Goal: Task Accomplishment & Management: Manage account settings

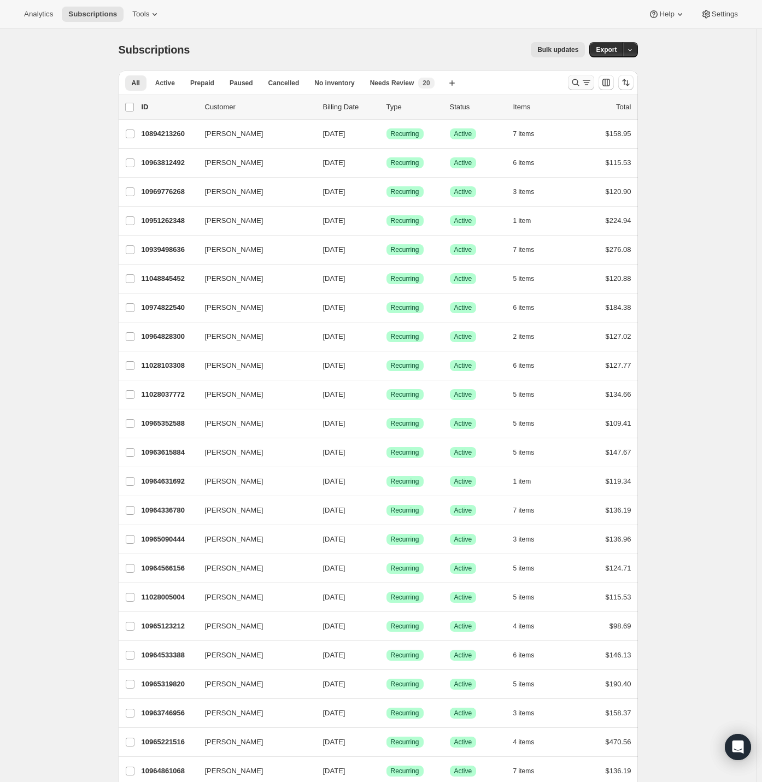
click at [580, 83] on icon "Search and filter results" at bounding box center [575, 82] width 11 height 11
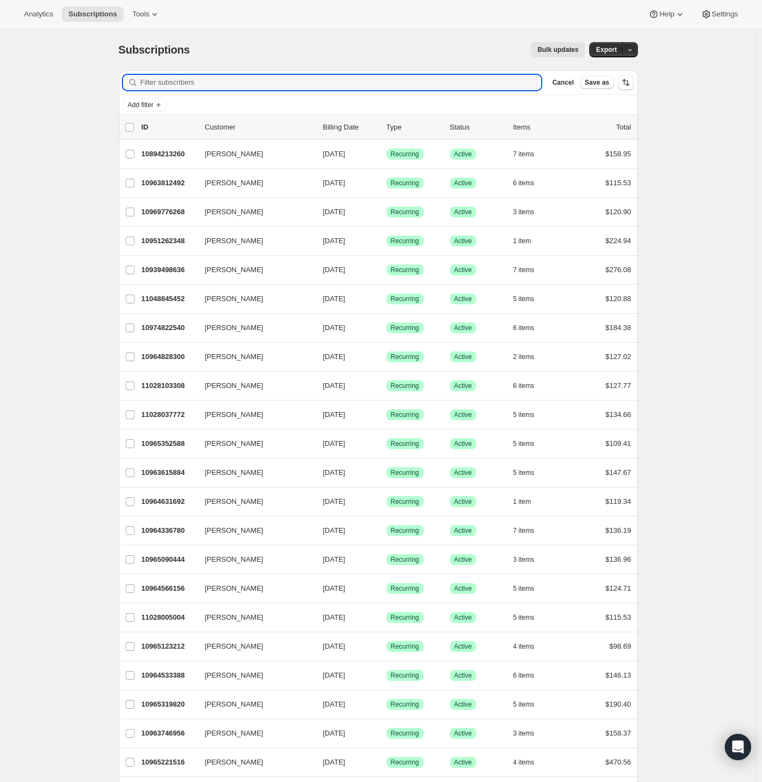
paste input "admaye02@gmail.com"
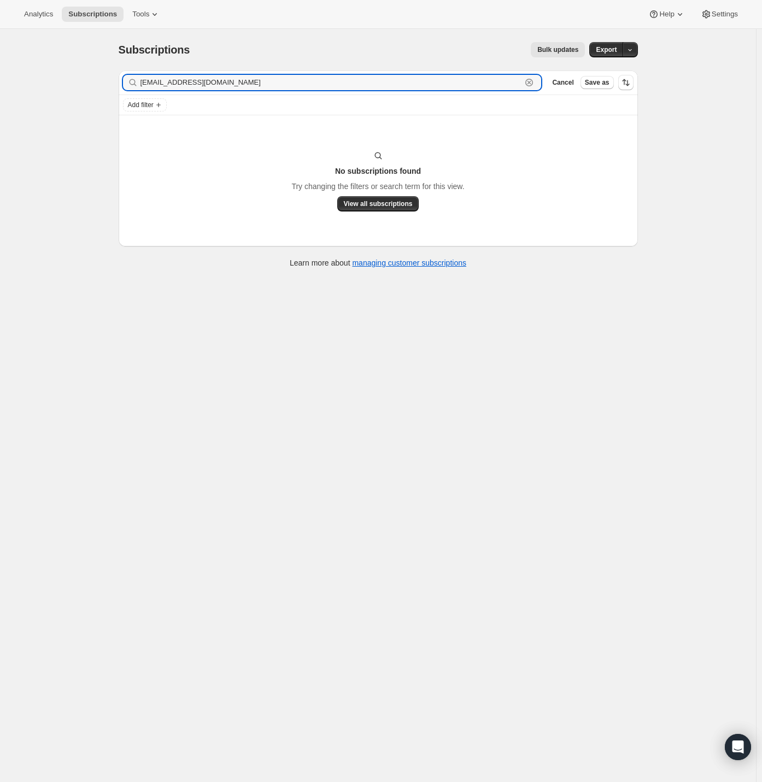
type input "admaye02@gmail.com"
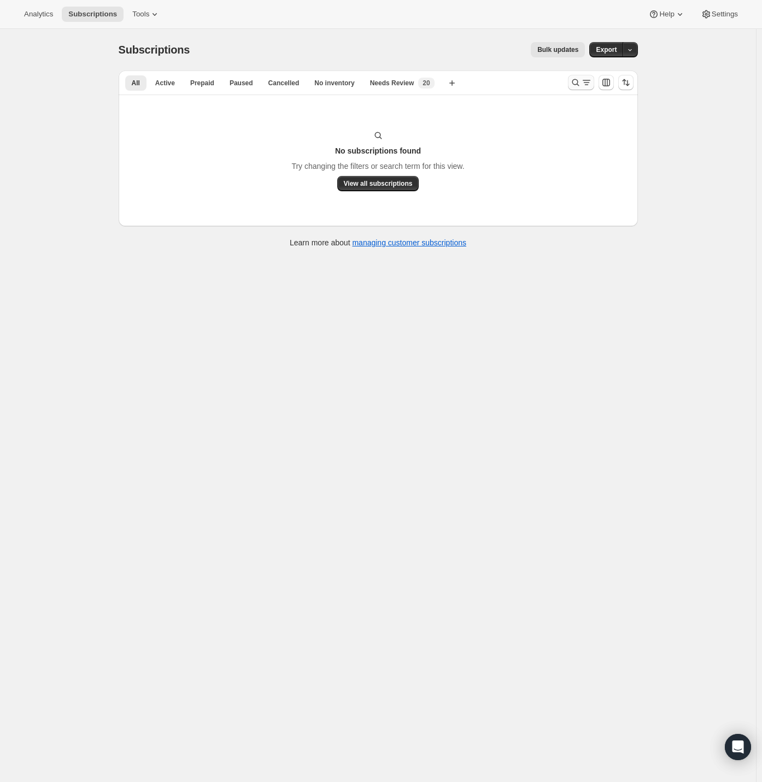
click at [573, 81] on icon "Search and filter results" at bounding box center [575, 82] width 11 height 11
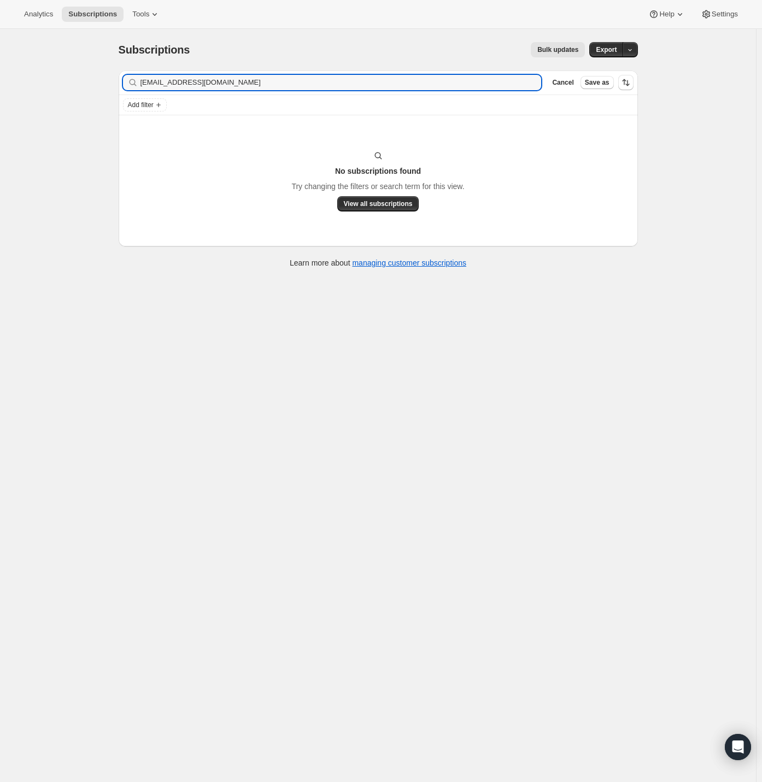
drag, startPoint x: 249, startPoint y: 82, endPoint x: 20, endPoint y: 79, distance: 229.6
click at [49, 79] on div "Subscriptions. This page is ready Subscriptions Bulk updates More actions Bulk …" at bounding box center [378, 420] width 756 height 782
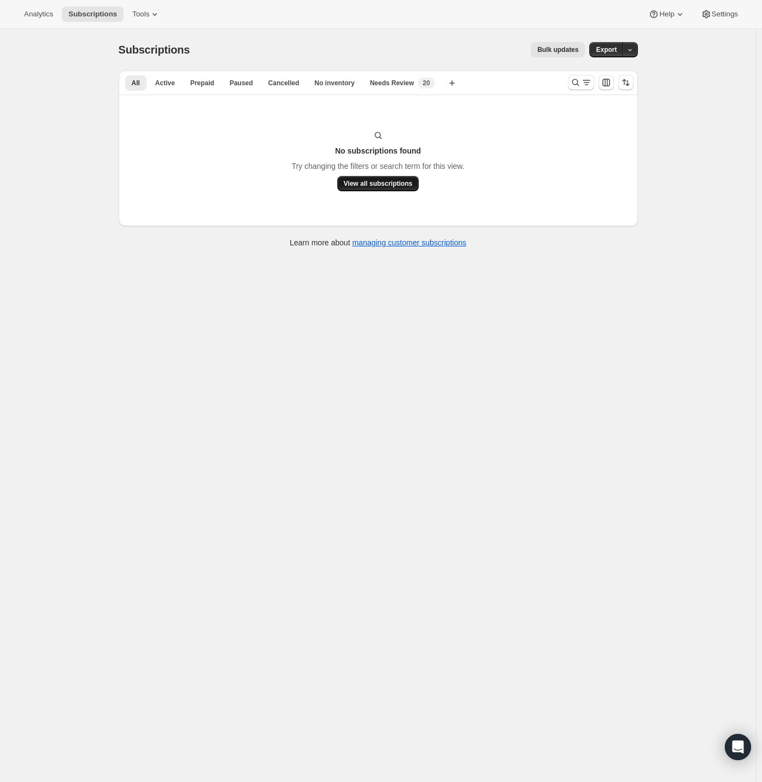
click at [411, 178] on button "View all subscriptions" at bounding box center [378, 183] width 82 height 15
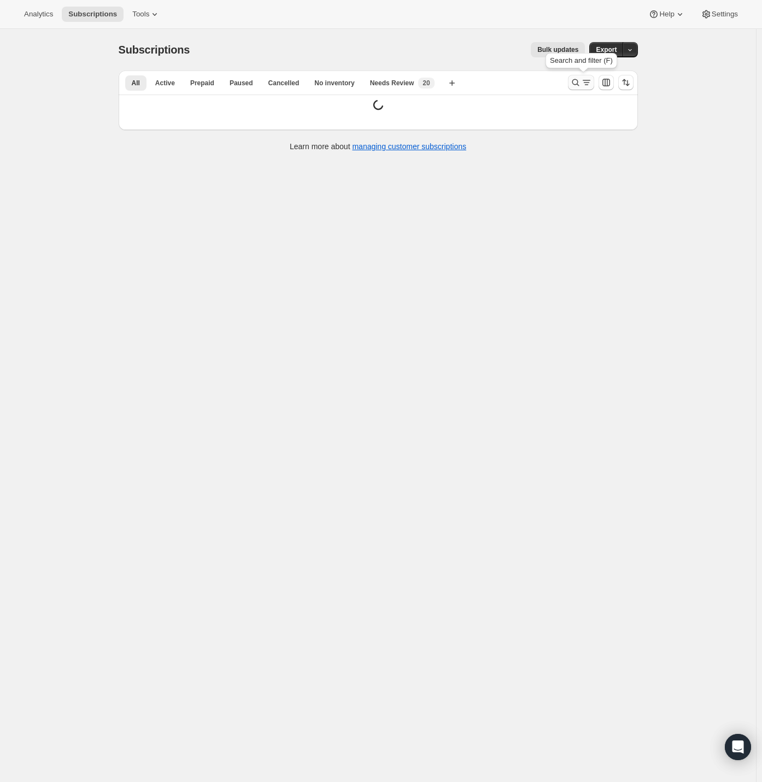
click at [581, 81] on icon "Search and filter results" at bounding box center [575, 82] width 11 height 11
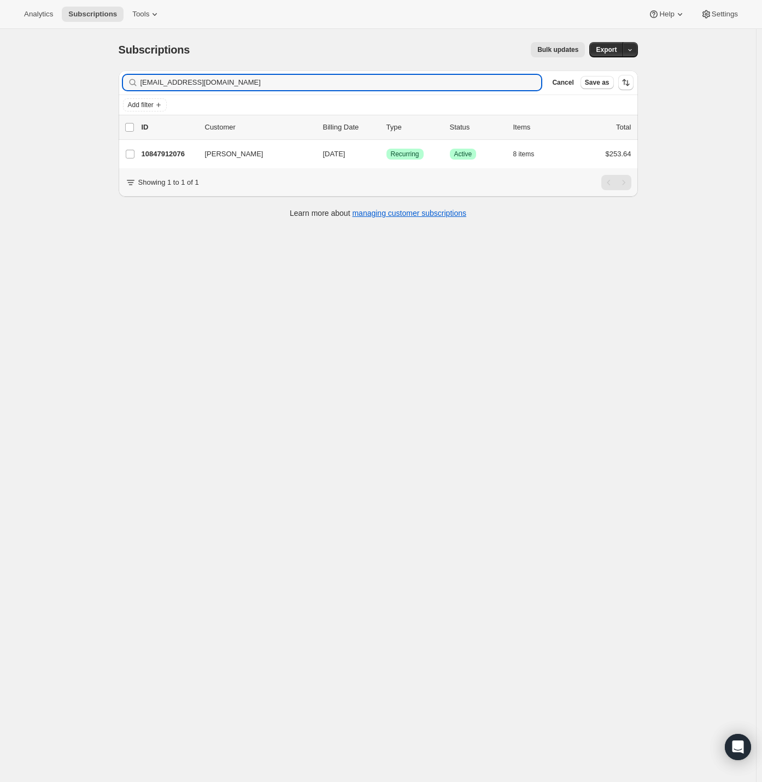
type input "[EMAIL_ADDRESS][DOMAIN_NAME]"
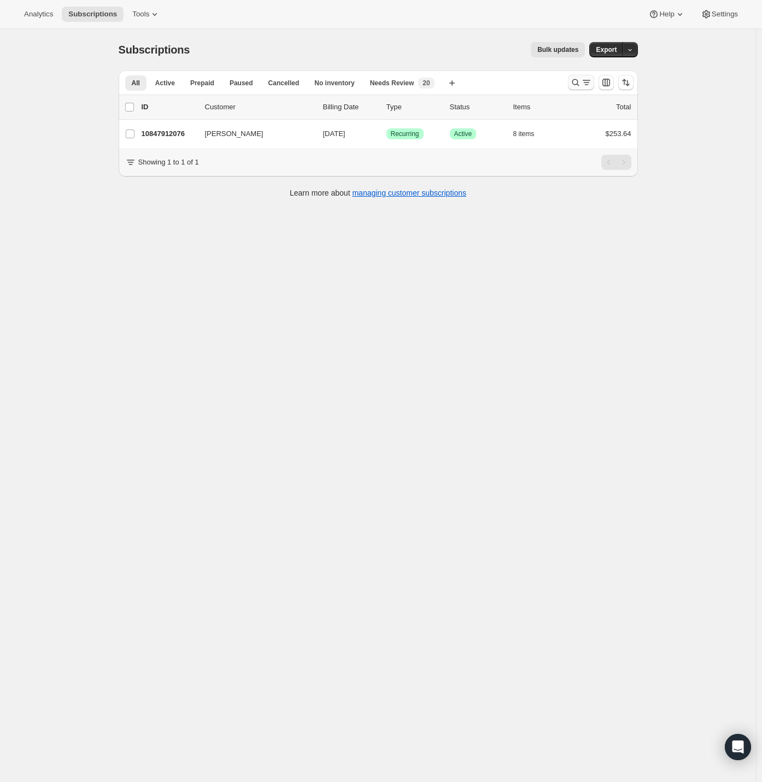
click at [576, 81] on icon "Search and filter results" at bounding box center [575, 82] width 11 height 11
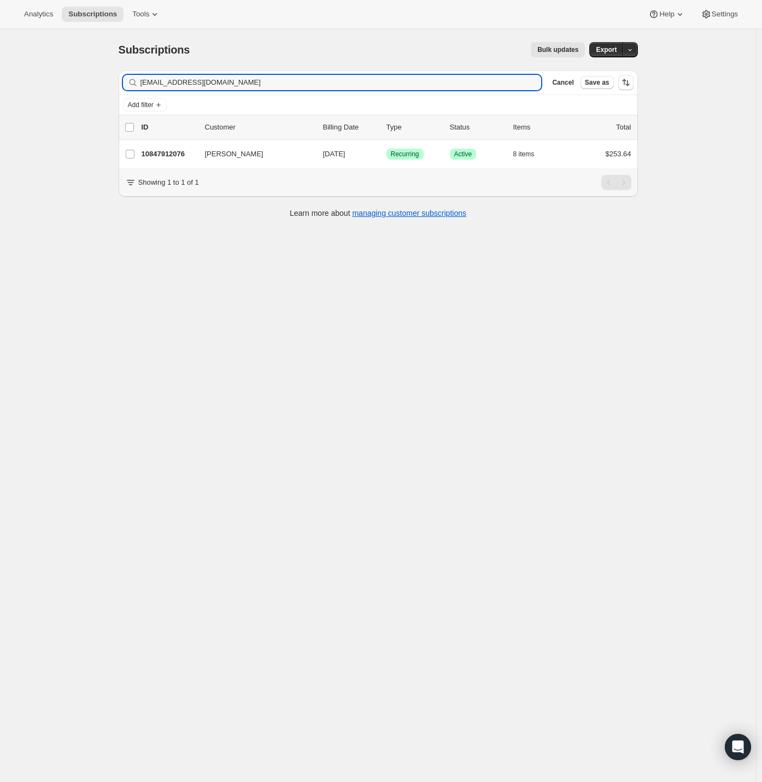
drag, startPoint x: 84, startPoint y: 79, endPoint x: 55, endPoint y: 79, distance: 29.0
click at [69, 79] on div "Subscriptions. This page is ready Subscriptions Bulk updates More actions Bulk …" at bounding box center [378, 420] width 756 height 782
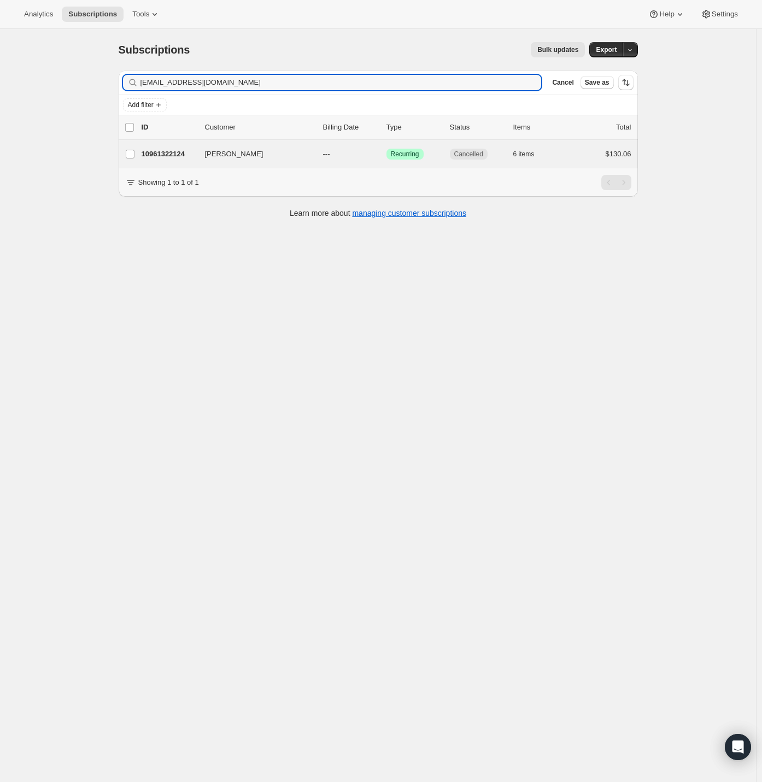
type input "[EMAIL_ADDRESS][DOMAIN_NAME]"
click at [173, 145] on div "[PERSON_NAME] 10961322124 [PERSON_NAME] --- Success Recurring Cancelled 6 items…" at bounding box center [378, 154] width 519 height 28
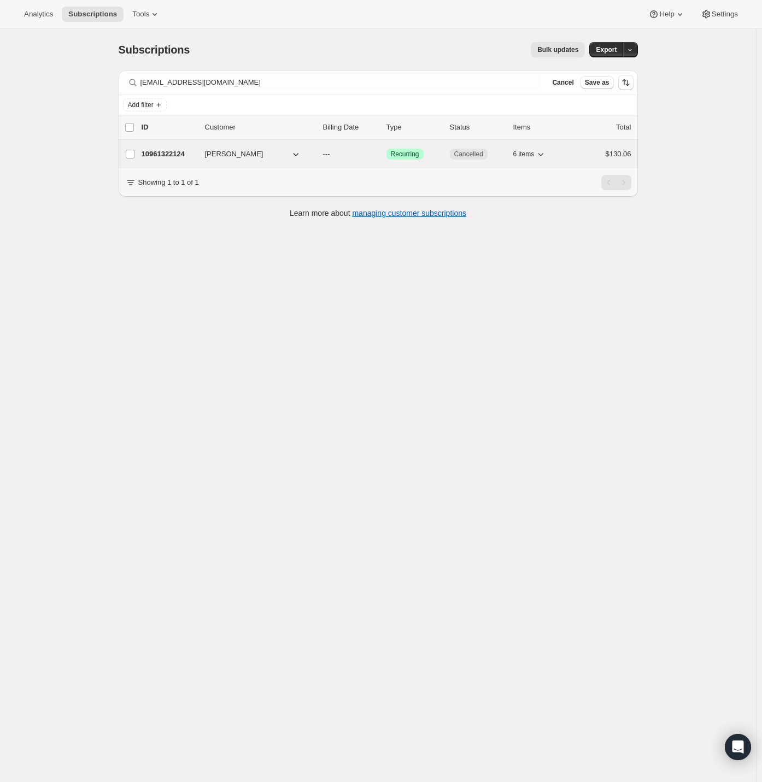
click at [171, 156] on p "10961322124" at bounding box center [169, 154] width 55 height 11
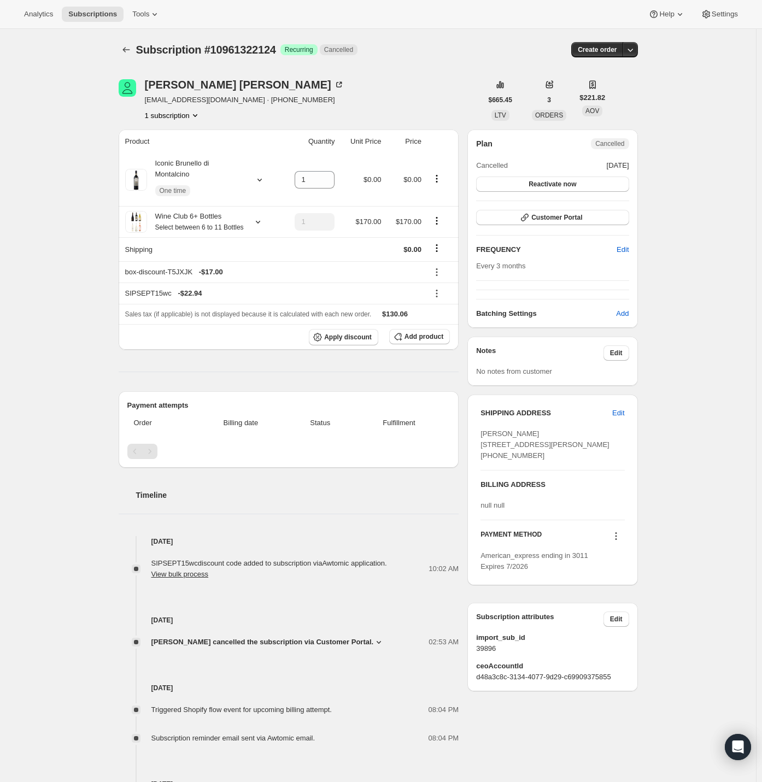
click at [617, 143] on span "Cancelled" at bounding box center [609, 143] width 29 height 9
click at [68, 339] on div "Subscription #10961322124. This page is ready Subscription #10961322124 Success…" at bounding box center [378, 498] width 756 height 939
click at [70, 330] on div "Subscription #10961322124. This page is ready Subscription #10961322124 Success…" at bounding box center [378, 498] width 756 height 939
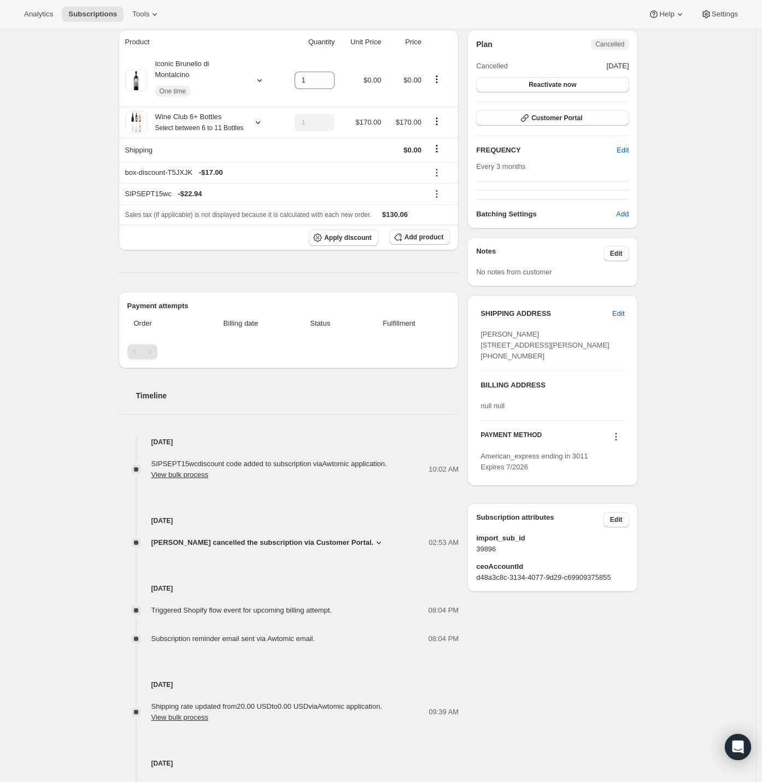
scroll to position [109, 0]
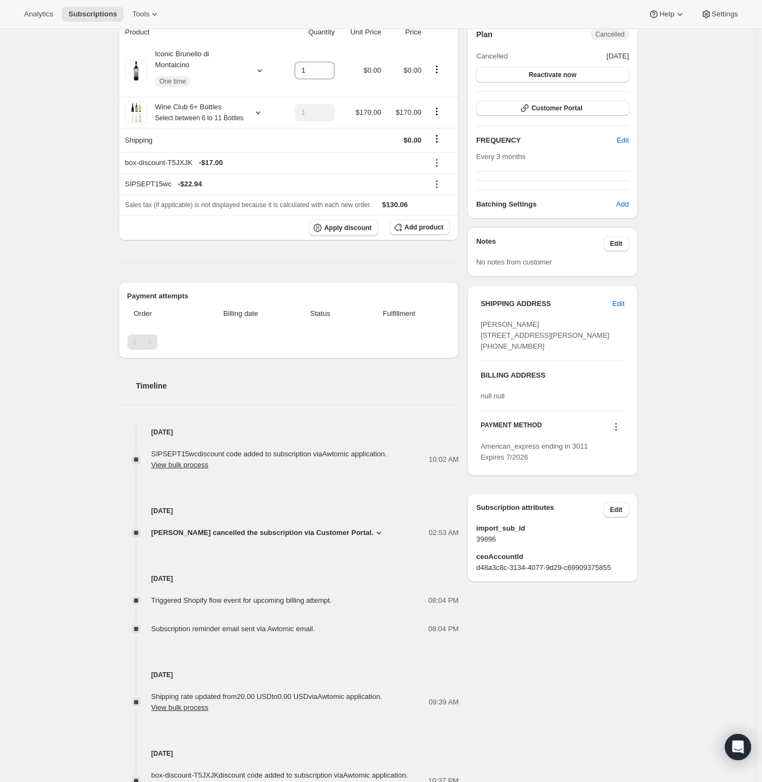
click at [373, 538] on icon at bounding box center [378, 532] width 11 height 11
